Goal: Task Accomplishment & Management: Use online tool/utility

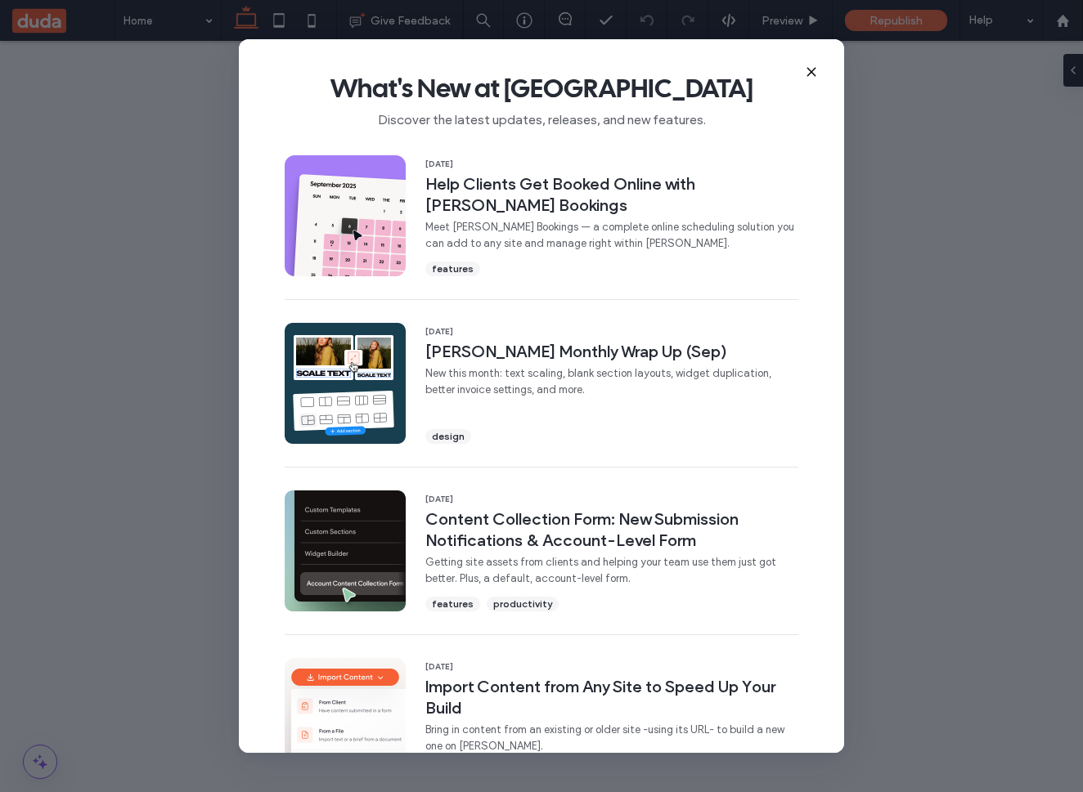
click at [810, 74] on icon at bounding box center [811, 71] width 13 height 13
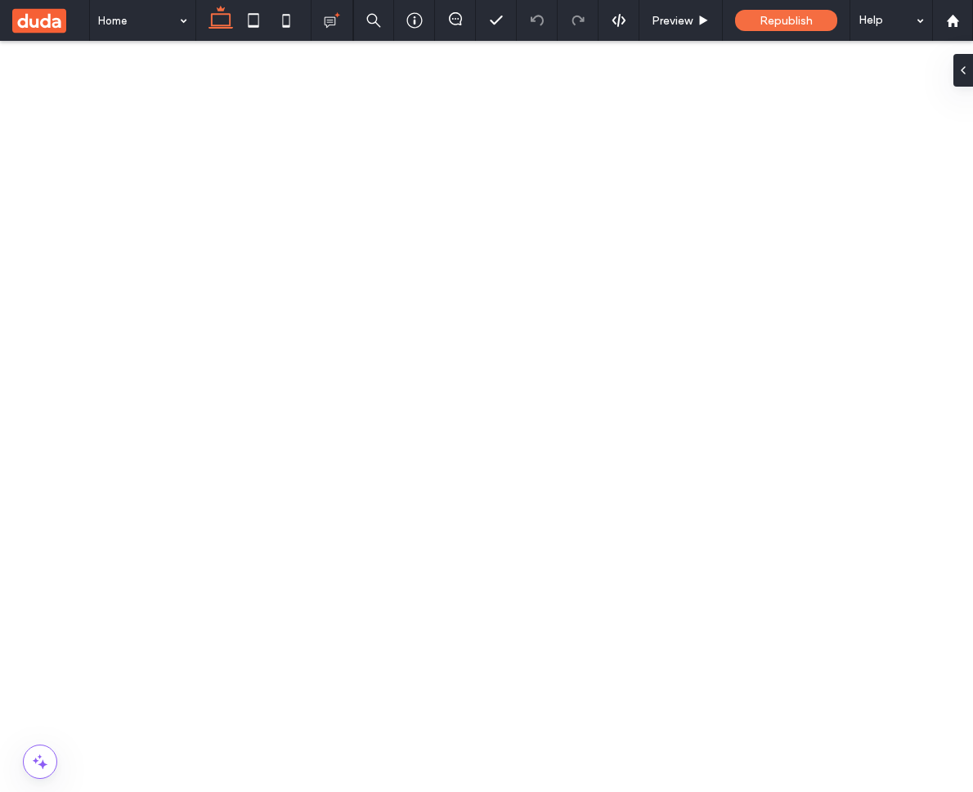
scroll to position [383, 0]
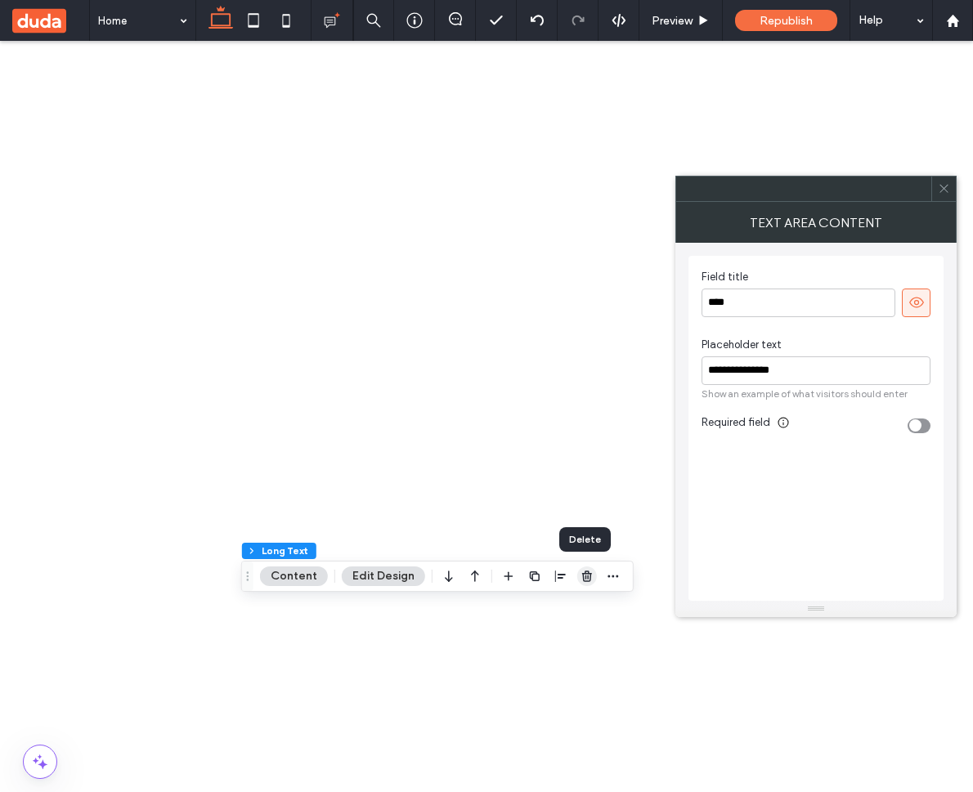
click at [577, 582] on span "button" at bounding box center [587, 577] width 20 height 20
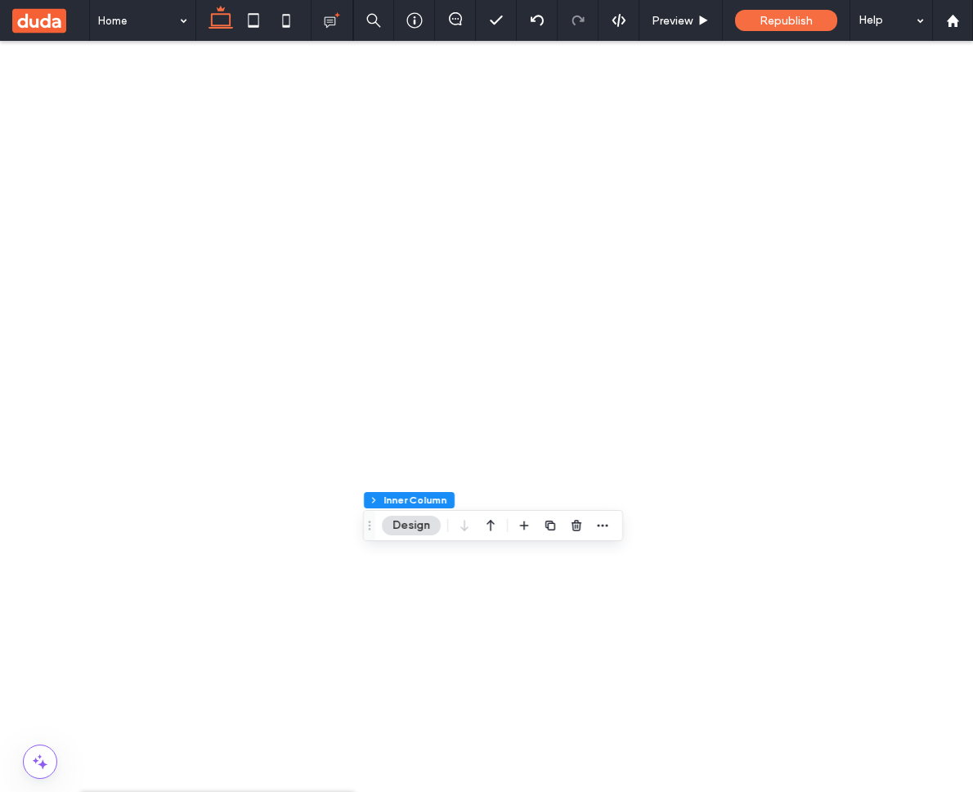
scroll to position [1794, 0]
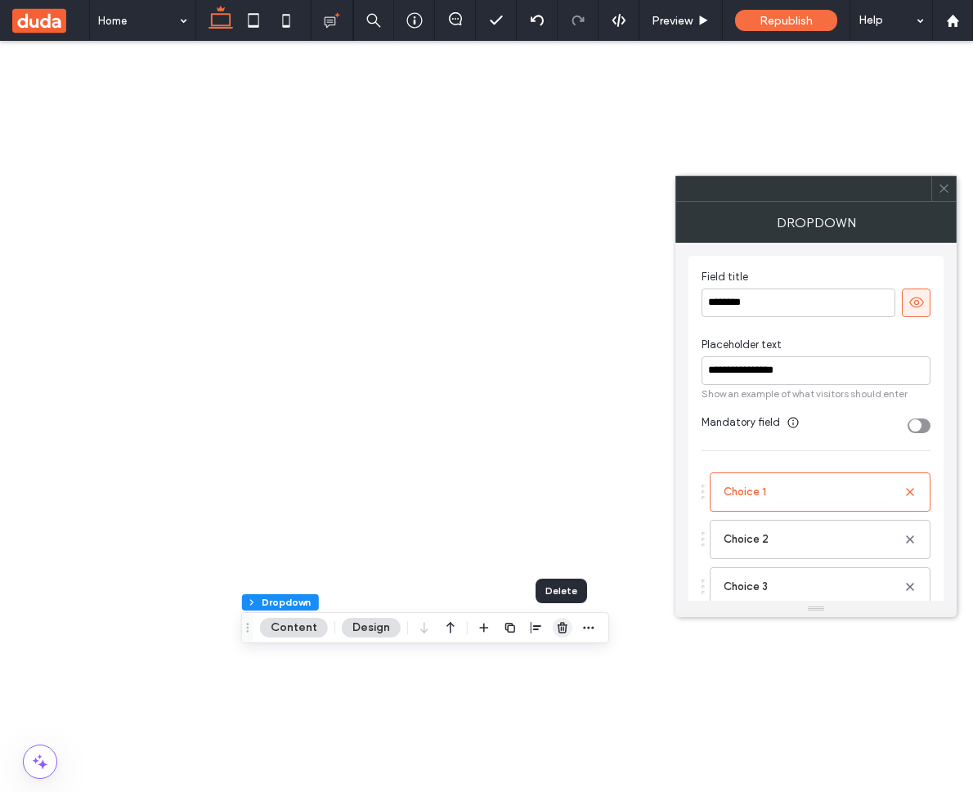
click at [558, 626] on use "button" at bounding box center [563, 627] width 10 height 11
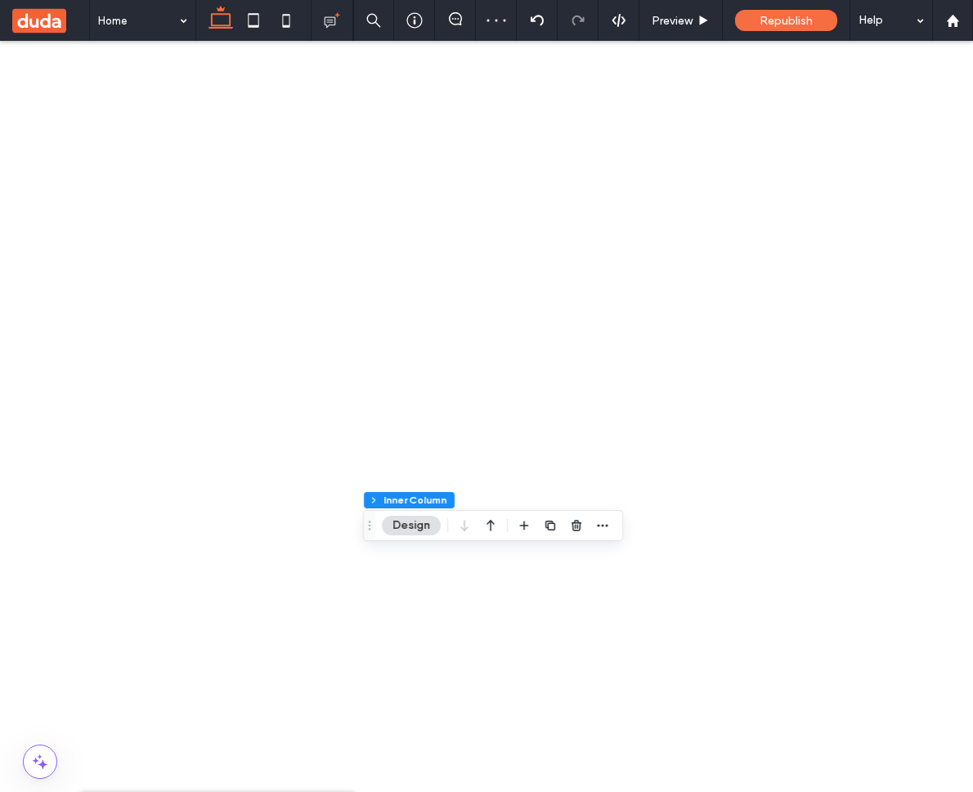
scroll to position [1598, 0]
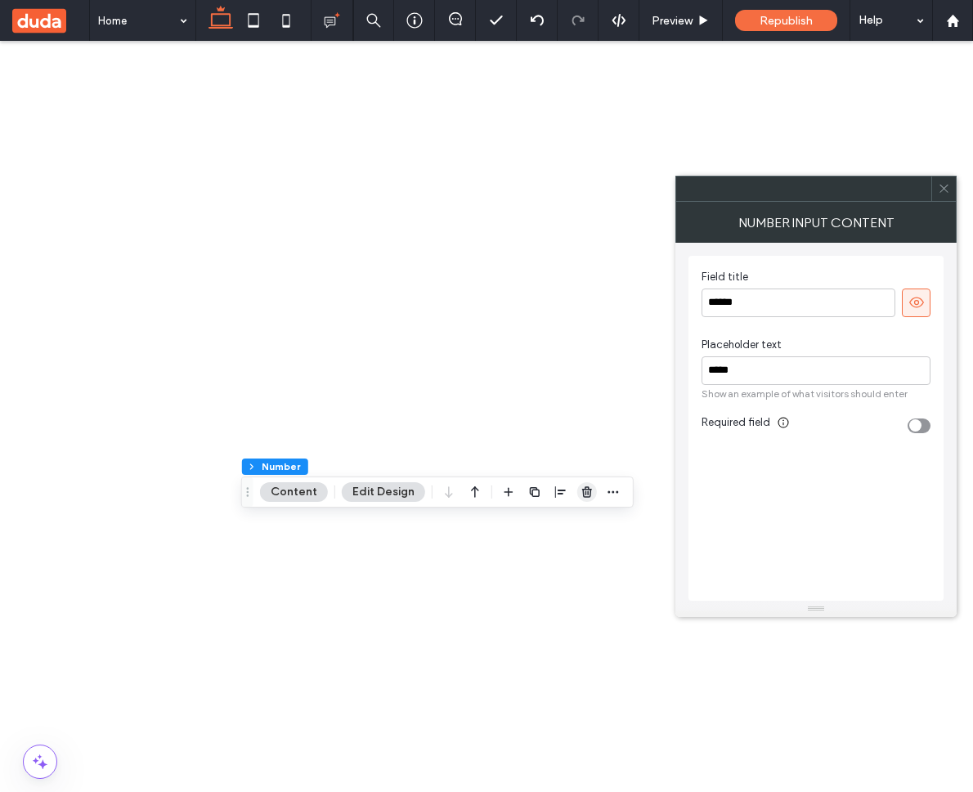
click at [582, 493] on use "button" at bounding box center [587, 492] width 10 height 11
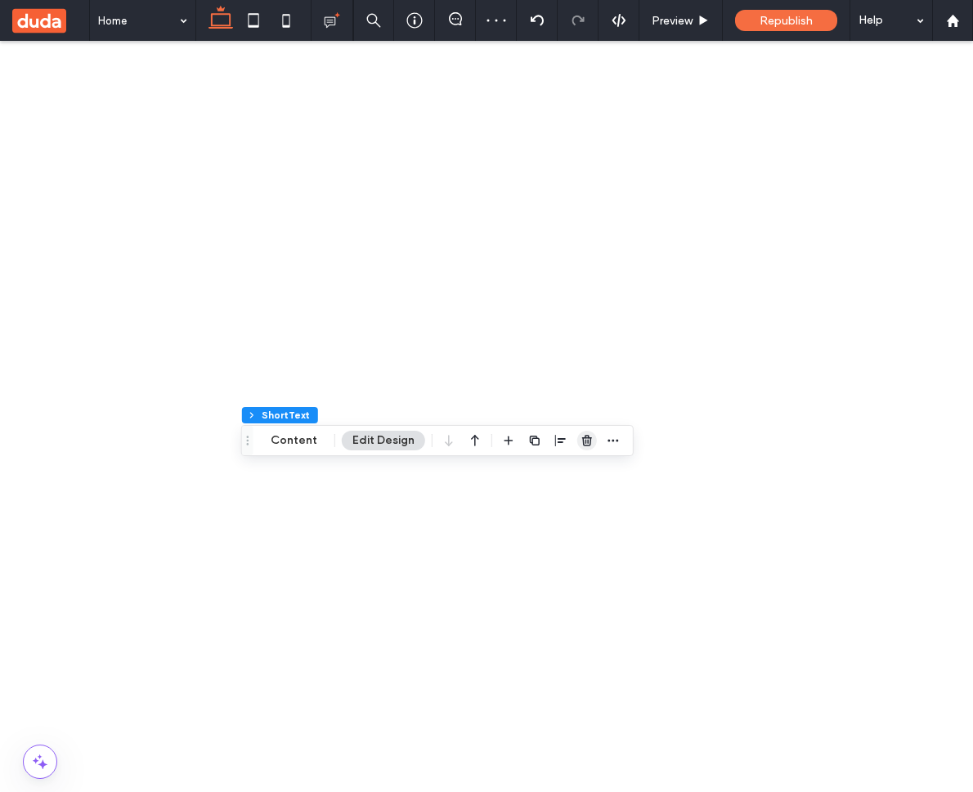
click at [586, 439] on icon "button" at bounding box center [587, 440] width 13 height 13
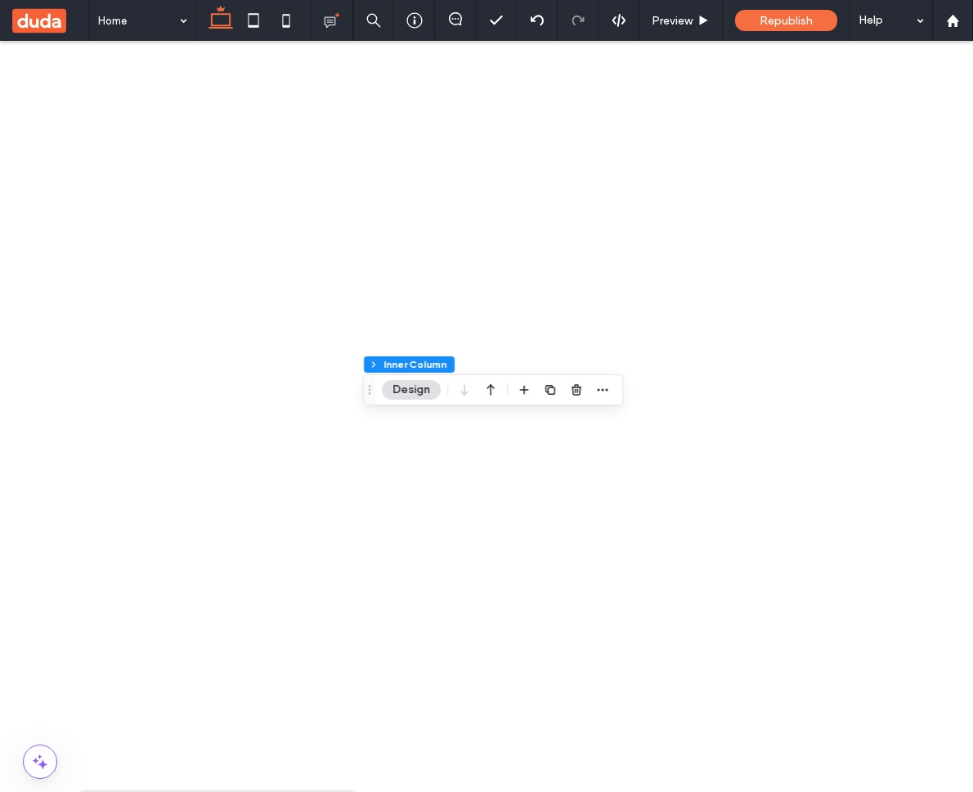
scroll to position [1714, 0]
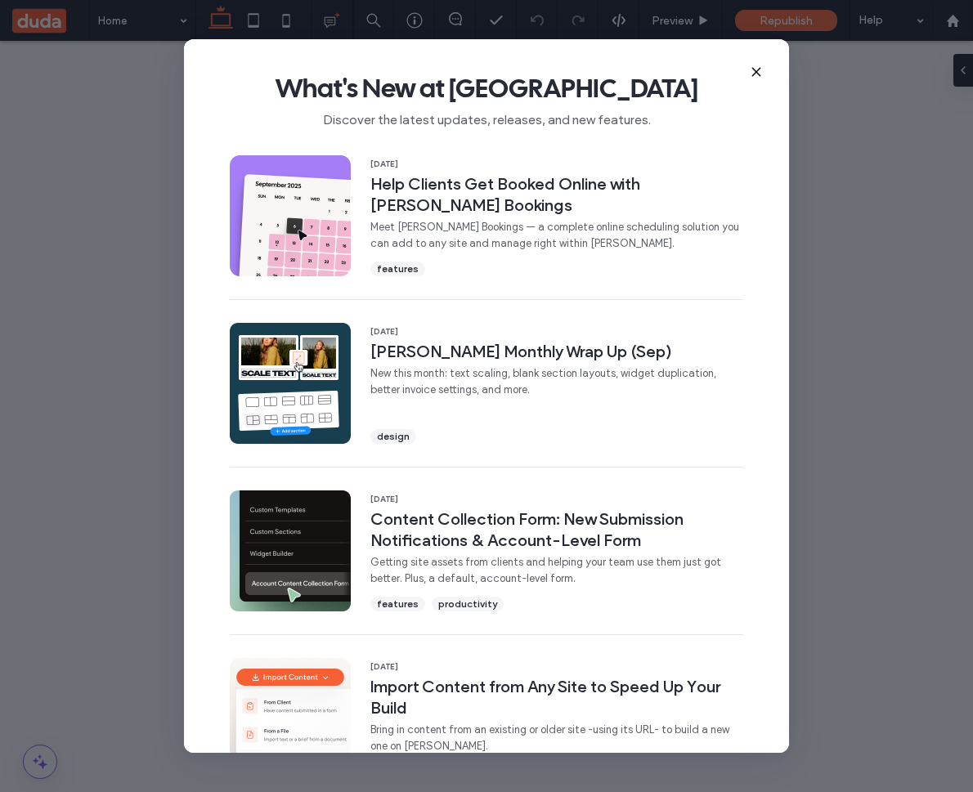
click at [753, 71] on icon at bounding box center [756, 71] width 13 height 13
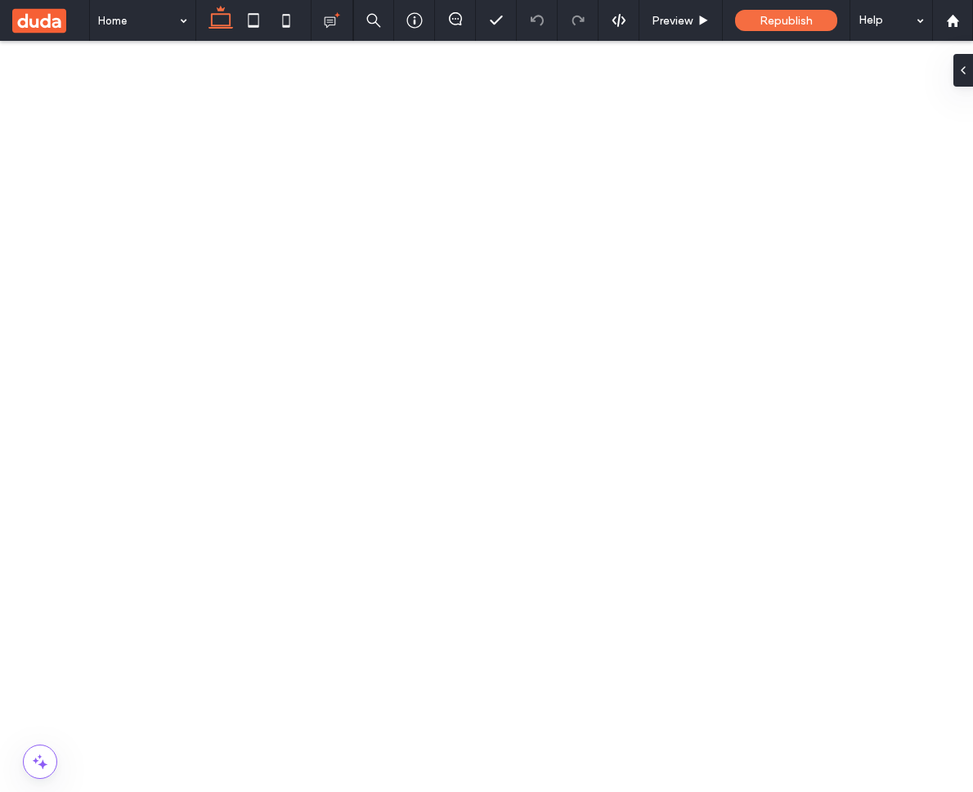
scroll to position [604, 0]
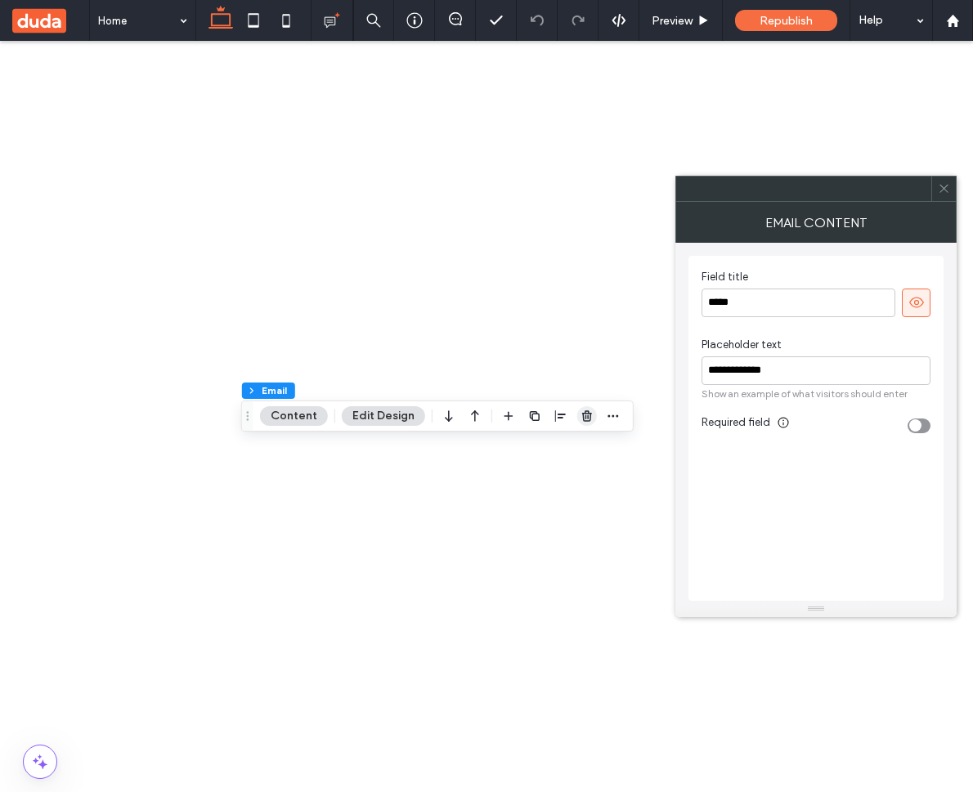
drag, startPoint x: 587, startPoint y: 419, endPoint x: 433, endPoint y: 381, distance: 159.1
click at [587, 419] on use "button" at bounding box center [587, 416] width 10 height 11
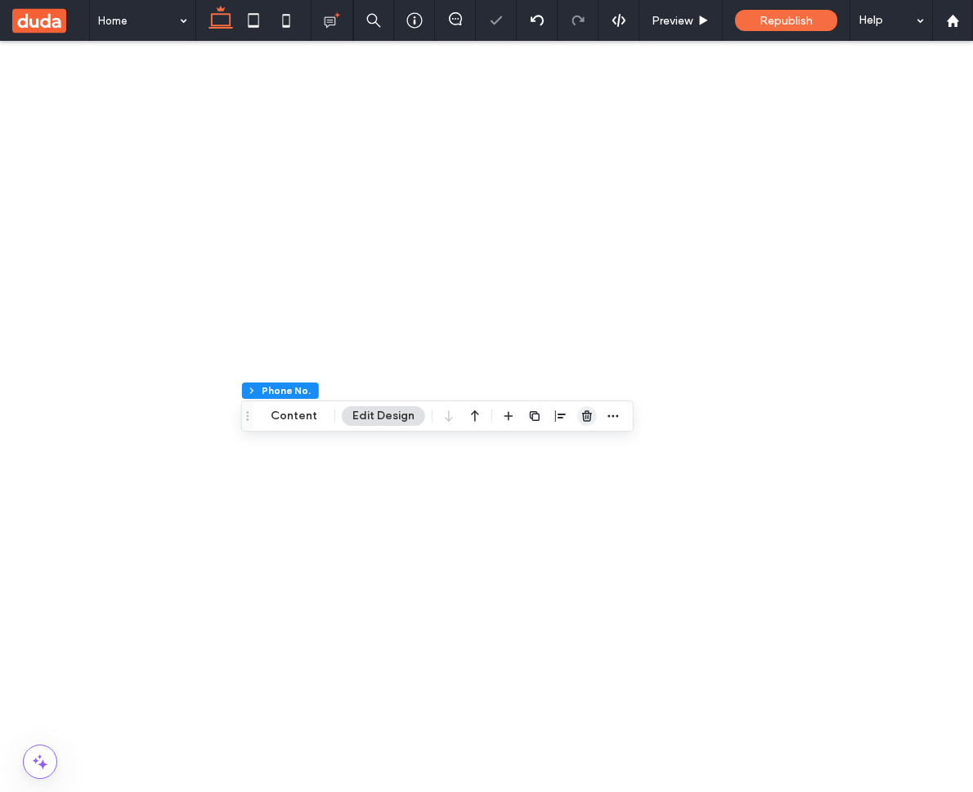
click at [588, 419] on icon "button" at bounding box center [587, 416] width 13 height 13
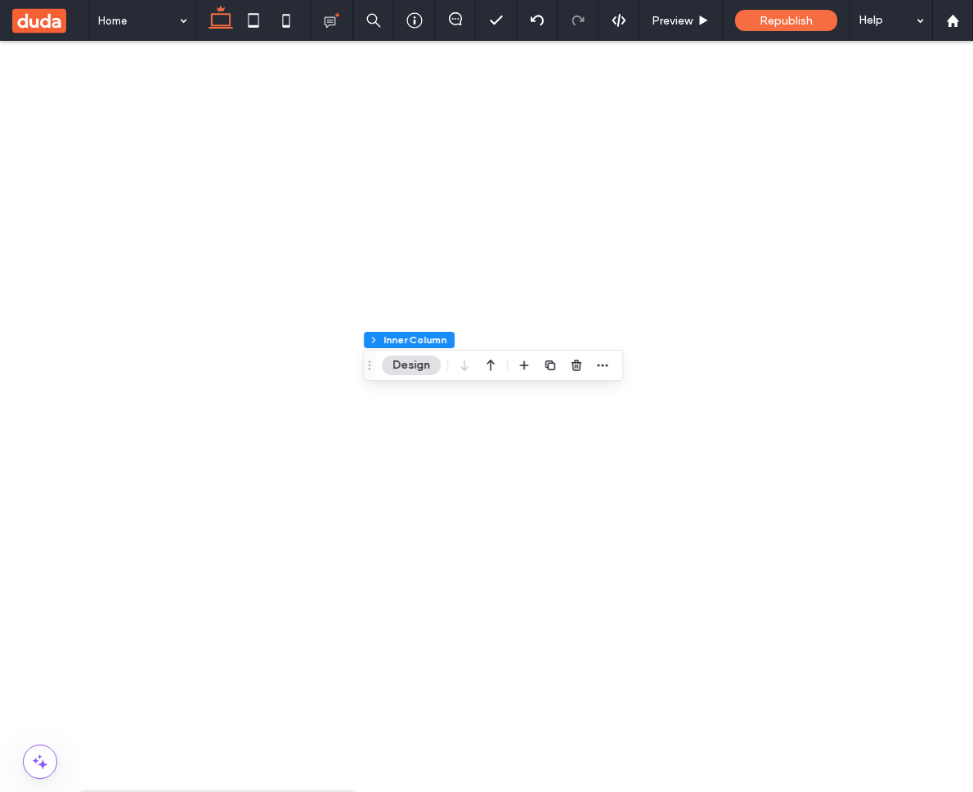
scroll to position [1582, 0]
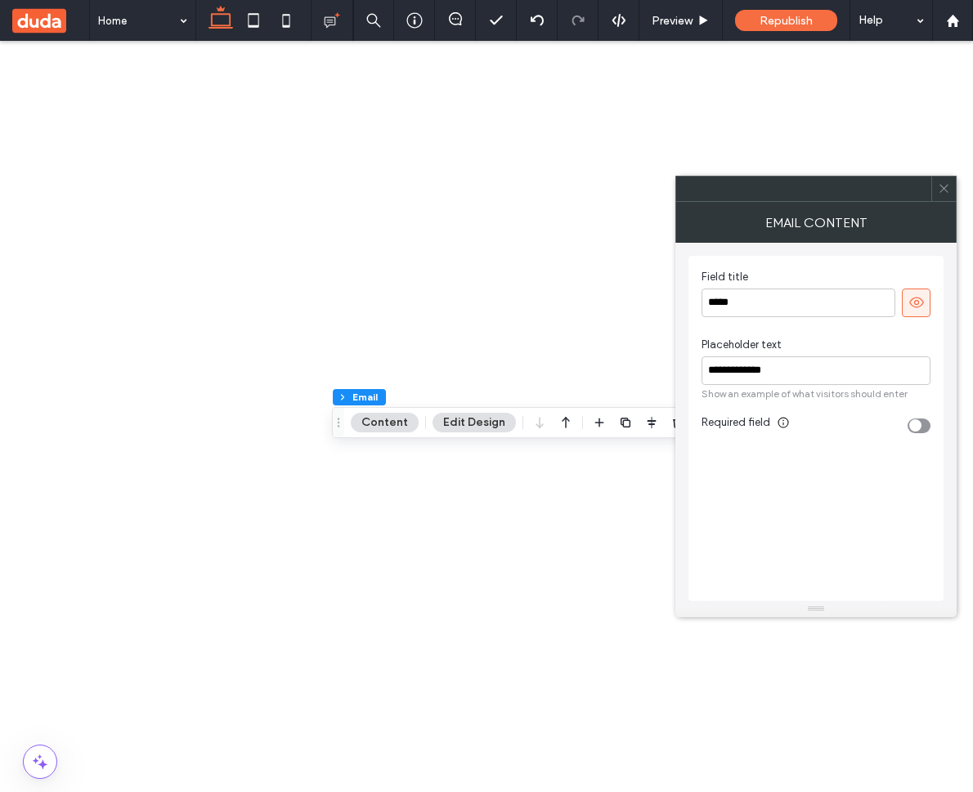
drag, startPoint x: 947, startPoint y: 185, endPoint x: 639, endPoint y: 420, distance: 386.8
click at [946, 186] on use at bounding box center [944, 189] width 8 height 8
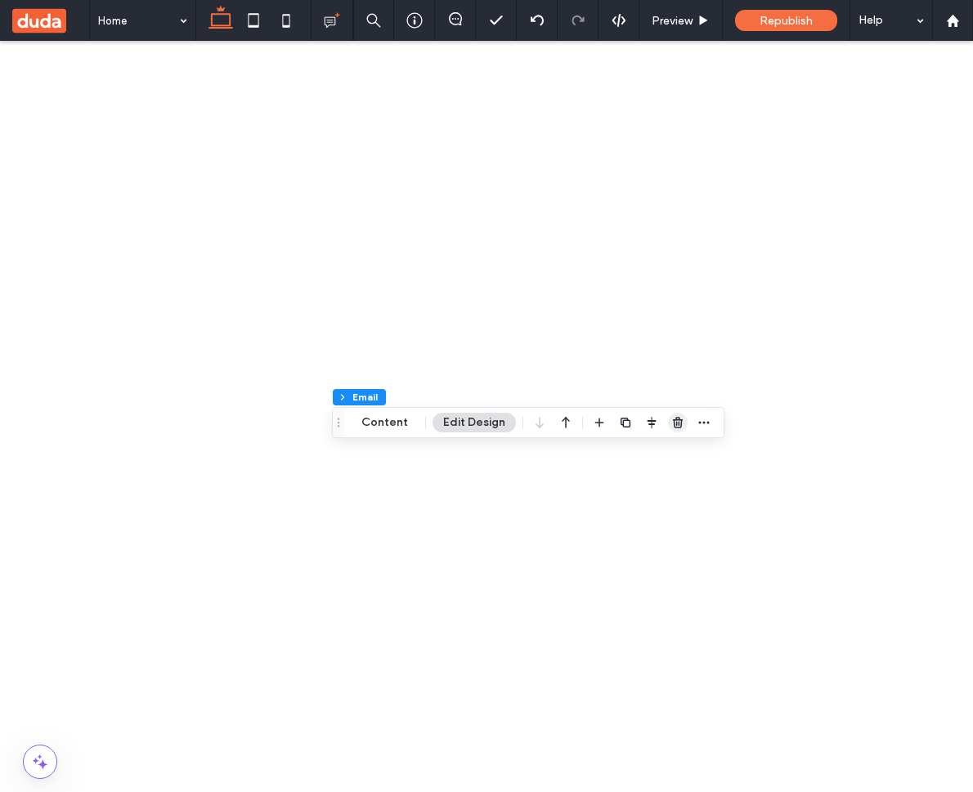
click at [674, 424] on use "button" at bounding box center [678, 422] width 10 height 11
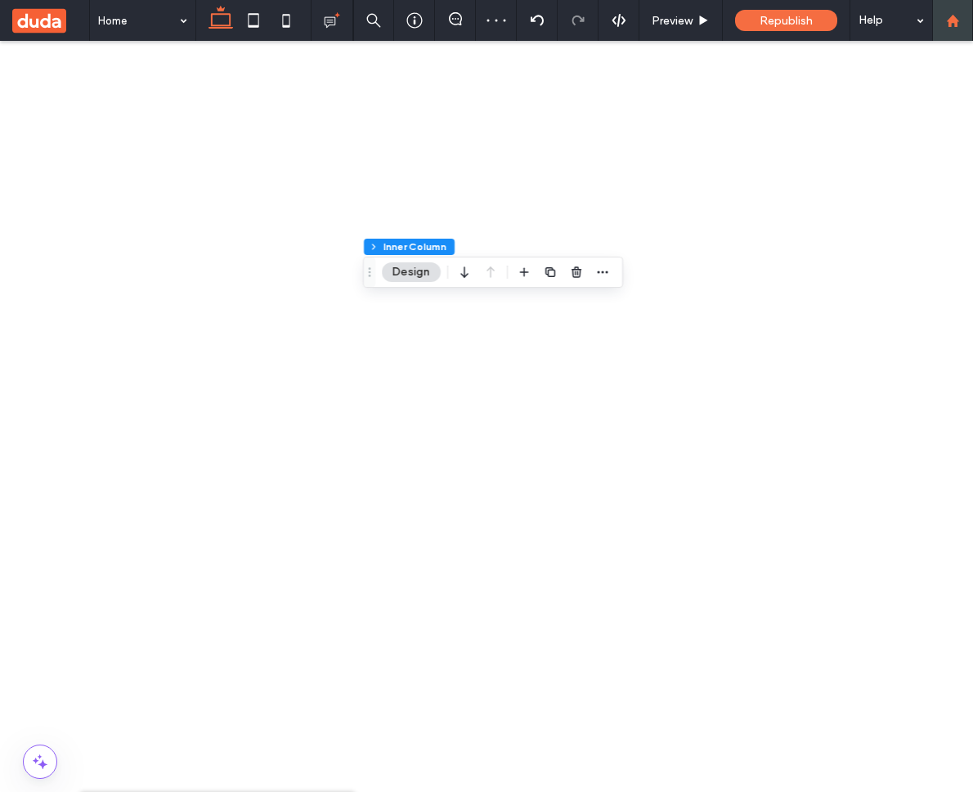
scroll to position [1443, 0]
